Goal: Check status: Check status

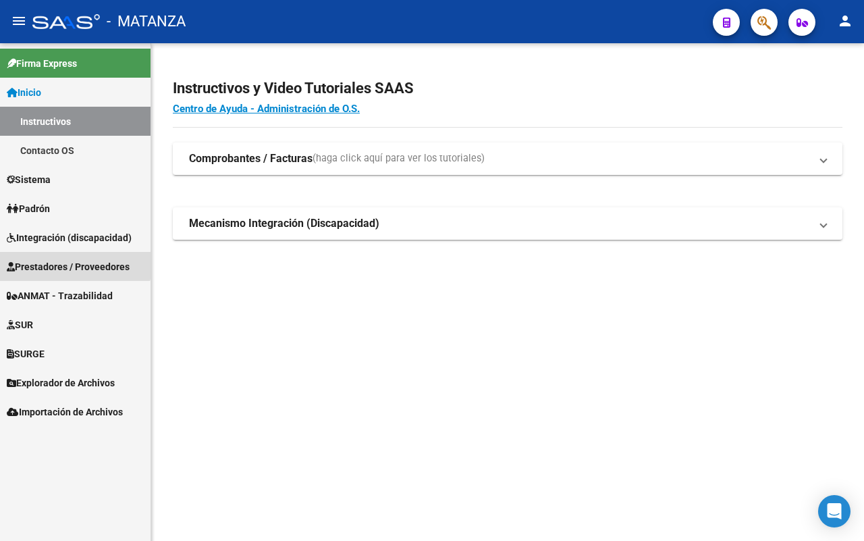
click at [72, 261] on span "Prestadores / Proveedores" at bounding box center [68, 266] width 123 height 15
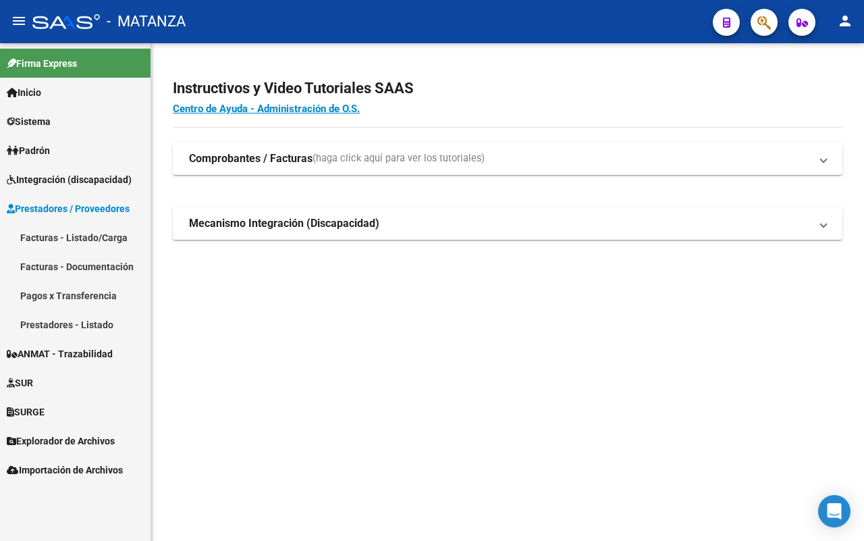
click at [68, 354] on span "ANMAT - Trazabilidad" at bounding box center [60, 353] width 106 height 15
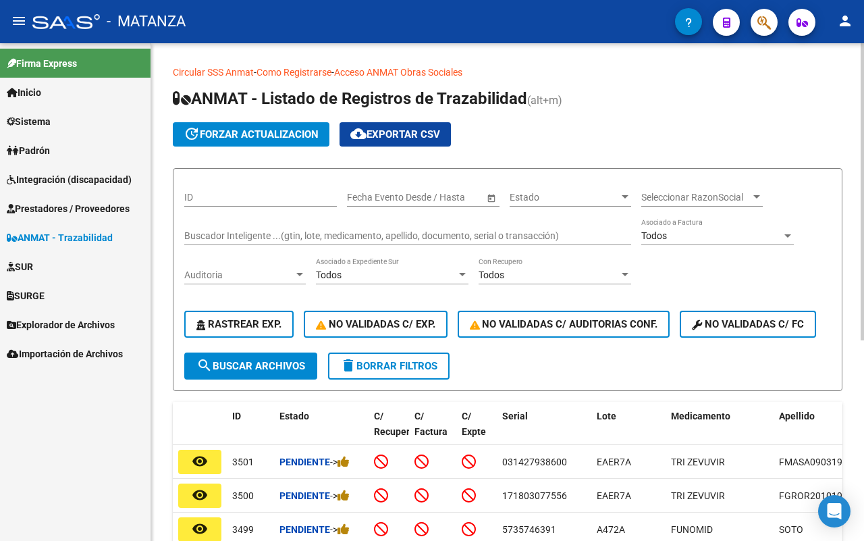
click at [209, 238] on input "Buscador Inteligente ...(gtin, lote, medicamento, apellido, documento, serial o…" at bounding box center [407, 235] width 447 height 11
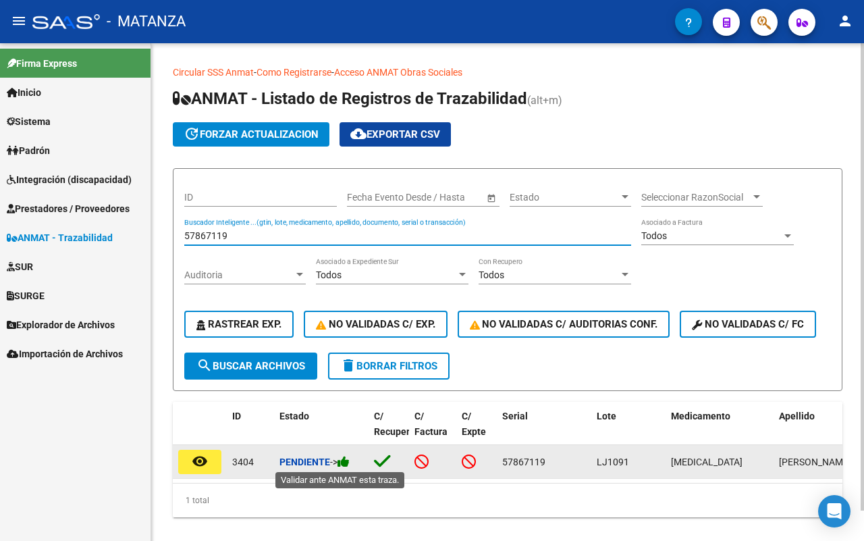
click at [350, 461] on icon at bounding box center [343, 461] width 12 height 13
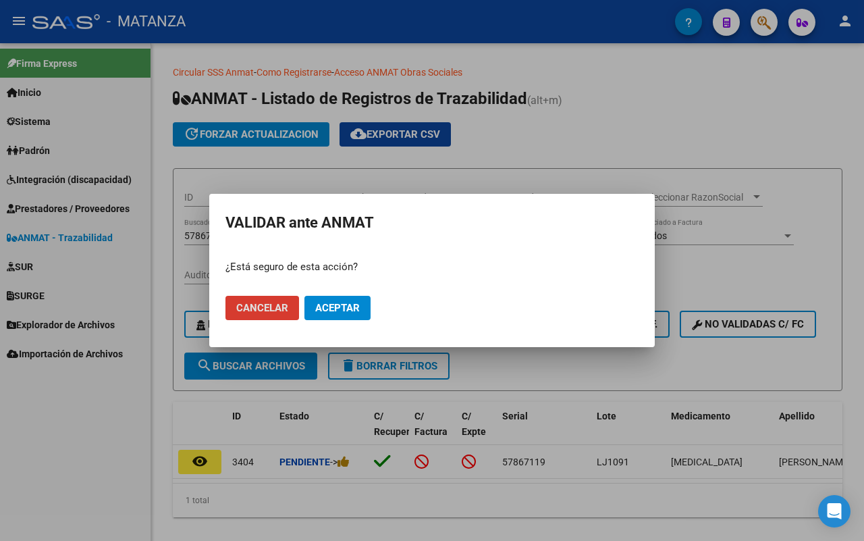
click at [342, 314] on button "Aceptar" at bounding box center [337, 308] width 66 height 24
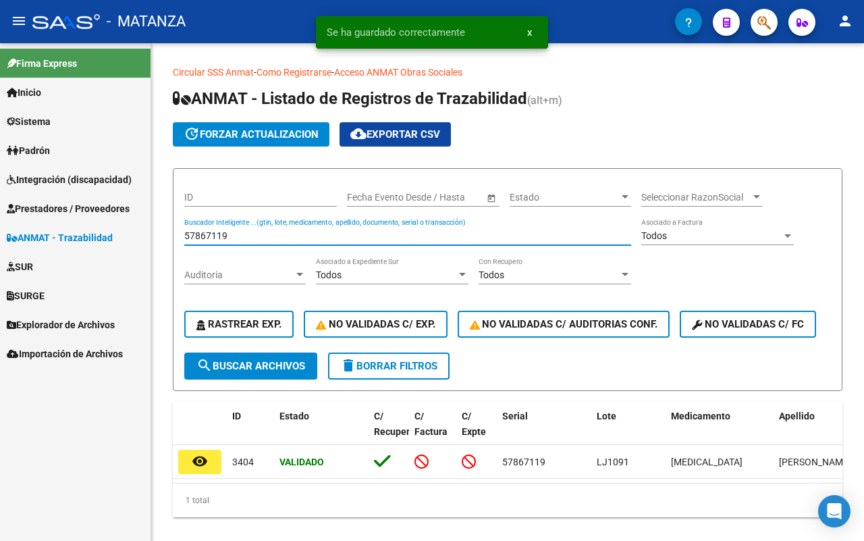
drag, startPoint x: 250, startPoint y: 233, endPoint x: 142, endPoint y: 230, distance: 108.0
click at [142, 230] on mat-sidenav-container "Firma Express Inicio Instructivos Contacto OS Sistema Usuarios Todos los Usuari…" at bounding box center [432, 291] width 864 height 497
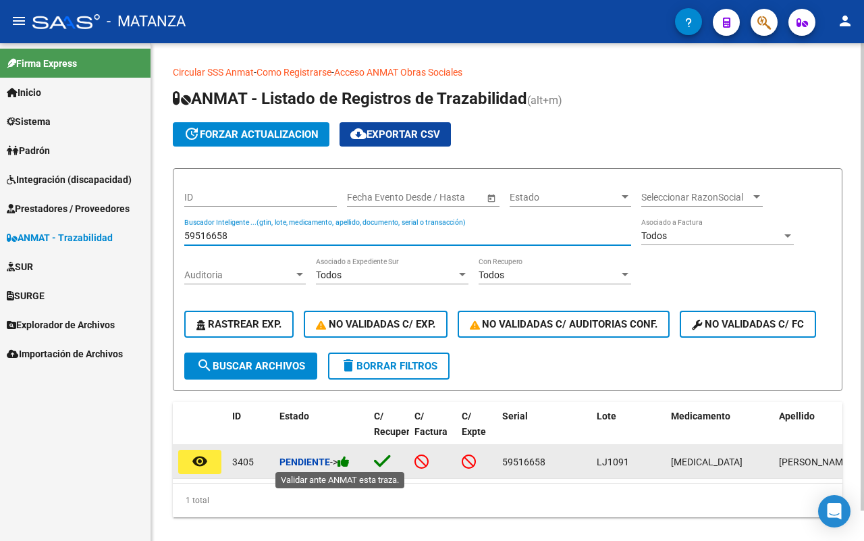
type input "59516658"
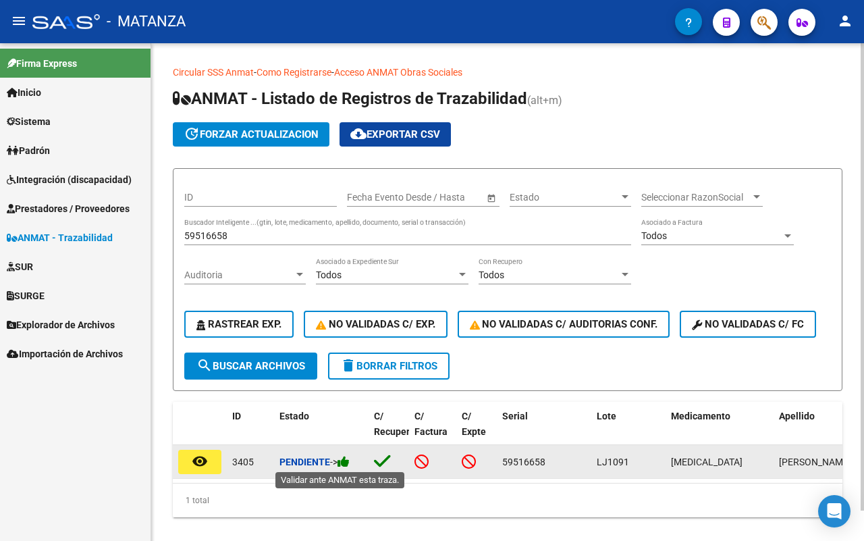
click at [350, 460] on icon at bounding box center [343, 461] width 12 height 13
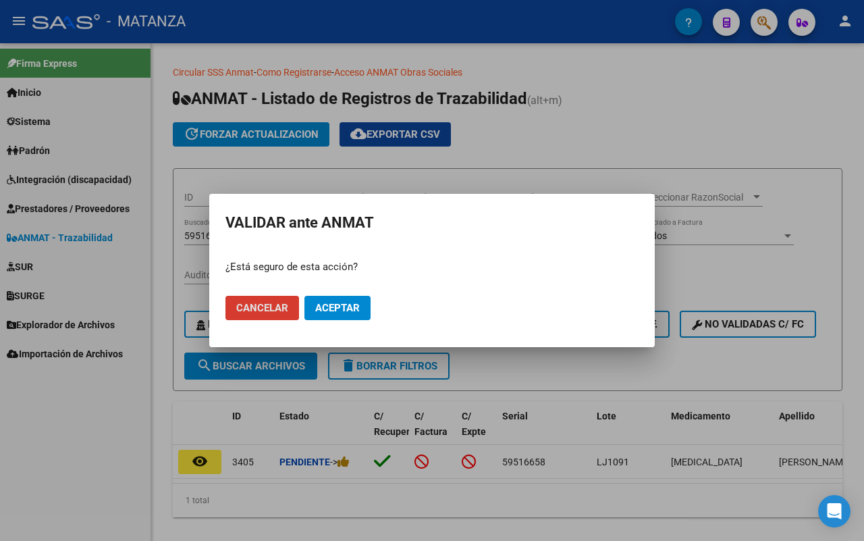
click at [349, 309] on span "Aceptar" at bounding box center [337, 308] width 45 height 12
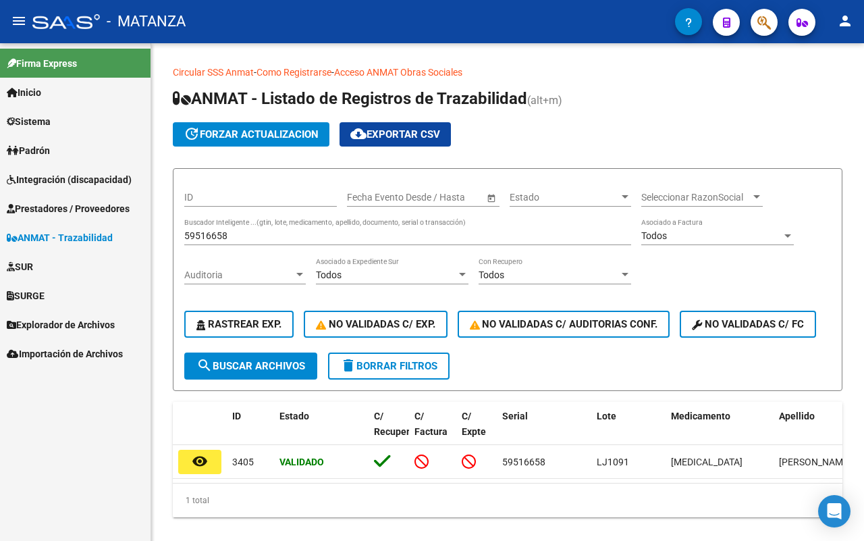
click at [100, 170] on link "Integración (discapacidad)" at bounding box center [75, 179] width 150 height 29
